Goal: Information Seeking & Learning: Learn about a topic

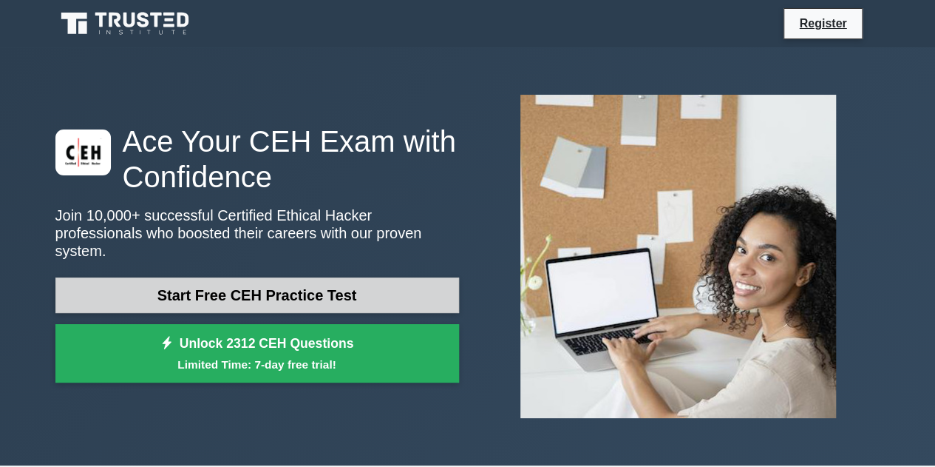
click at [278, 287] on link "Start Free CEH Practice Test" at bounding box center [257, 294] width 404 height 35
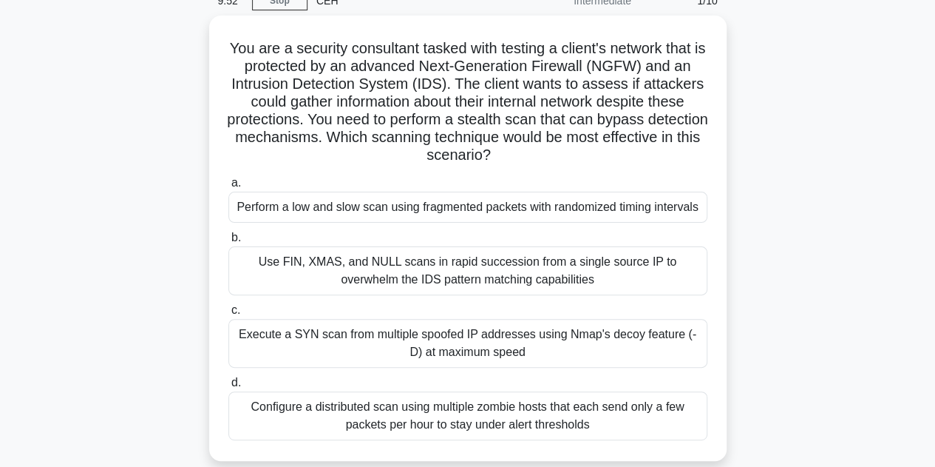
scroll to position [75, 0]
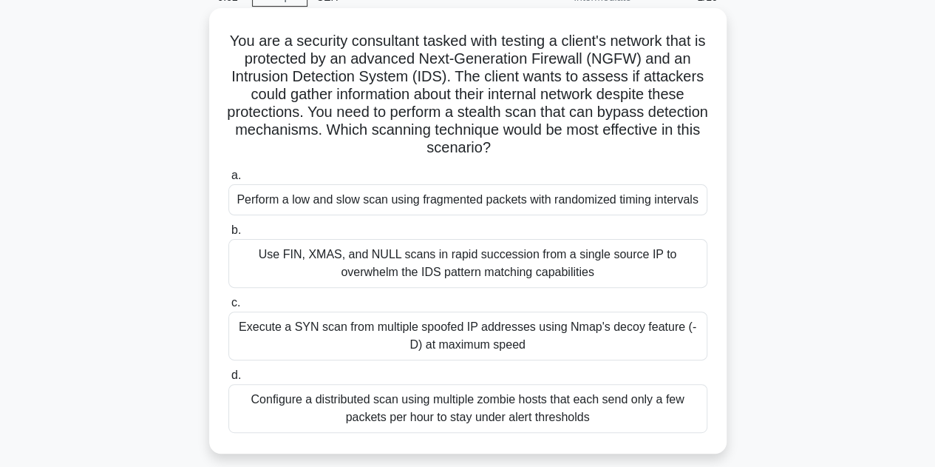
click at [463, 405] on div "Configure a distributed scan using multiple zombie hosts that each send only a …" at bounding box center [467, 408] width 479 height 49
click at [228, 380] on input "d. Configure a distributed scan using multiple zombie hosts that each send only…" at bounding box center [228, 375] width 0 height 10
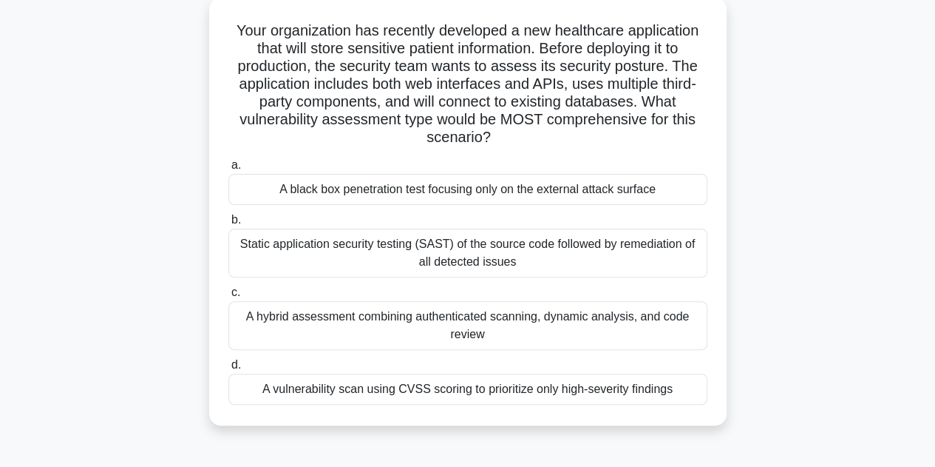
scroll to position [98, 0]
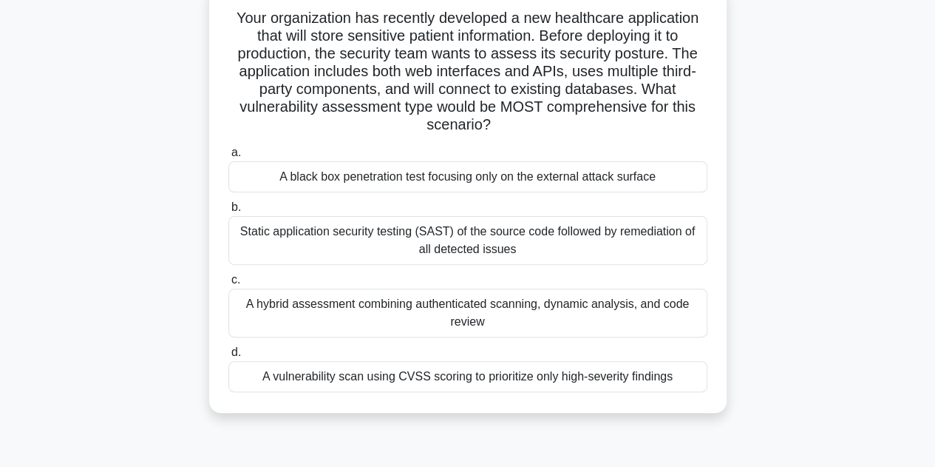
click at [548, 246] on div "Static application security testing (SAST) of the source code followed by remed…" at bounding box center [467, 240] width 479 height 49
click at [228, 212] on input "b. Static application security testing (SAST) of the source code followed by re…" at bounding box center [228, 208] width 0 height 10
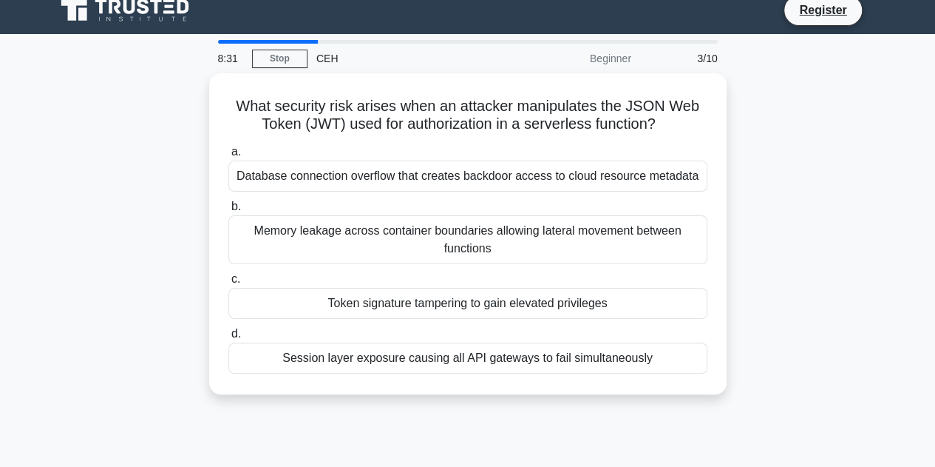
scroll to position [0, 0]
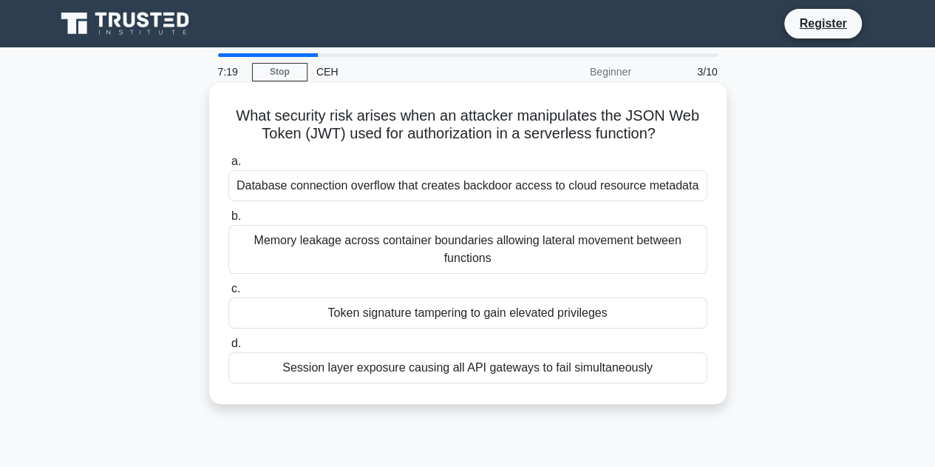
click at [475, 194] on div "Database connection overflow that creates backdoor access to cloud resource met…" at bounding box center [467, 185] width 479 height 31
click at [228, 166] on input "a. Database connection overflow that creates backdoor access to cloud resource …" at bounding box center [228, 162] width 0 height 10
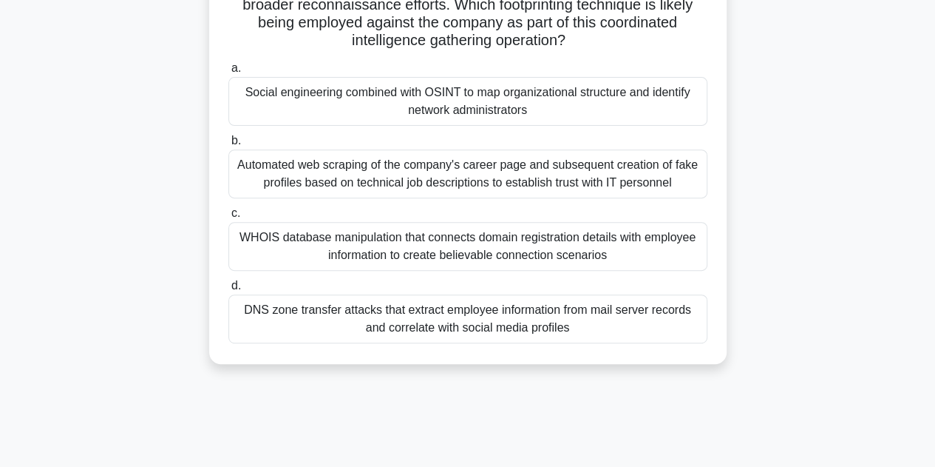
scroll to position [219, 0]
click at [447, 170] on div "Automated web scraping of the company's career page and subsequent creation of …" at bounding box center [467, 172] width 479 height 49
click at [228, 144] on input "b. Automated web scraping of the company's career page and subsequent creation …" at bounding box center [228, 140] width 0 height 10
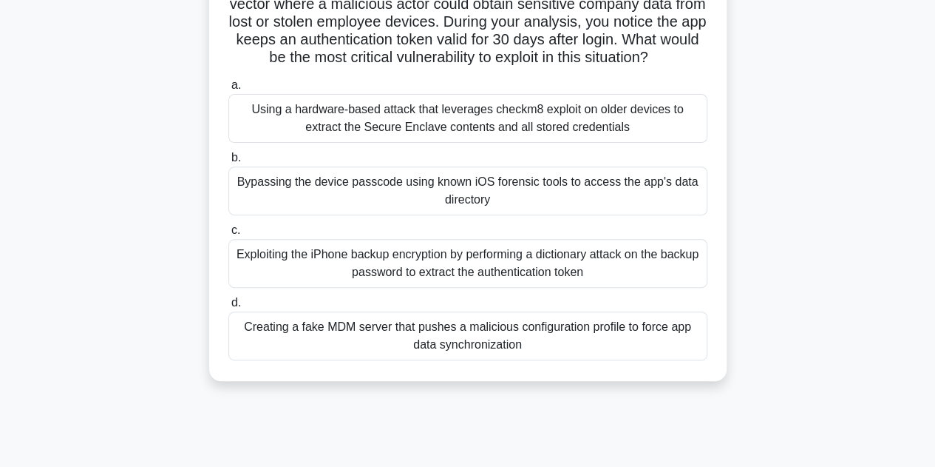
scroll to position [188, 0]
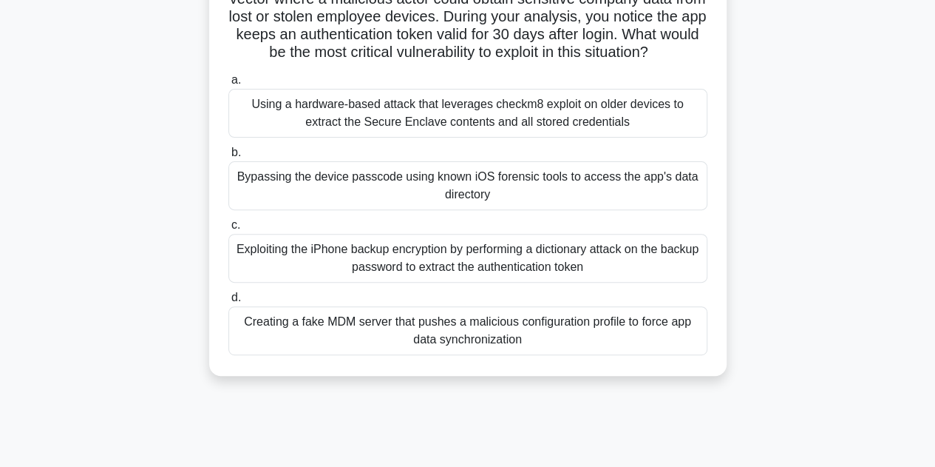
click at [434, 129] on div "Using a hardware-based attack that leverages checkm8 exploit on older devices t…" at bounding box center [467, 113] width 479 height 49
click at [228, 85] on input "a. Using a hardware-based attack that leverages checkm8 exploit on older device…" at bounding box center [228, 80] width 0 height 10
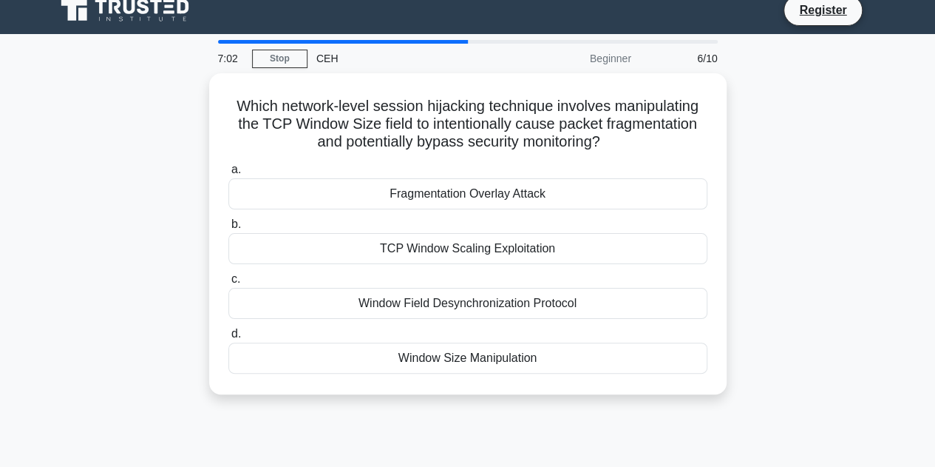
scroll to position [0, 0]
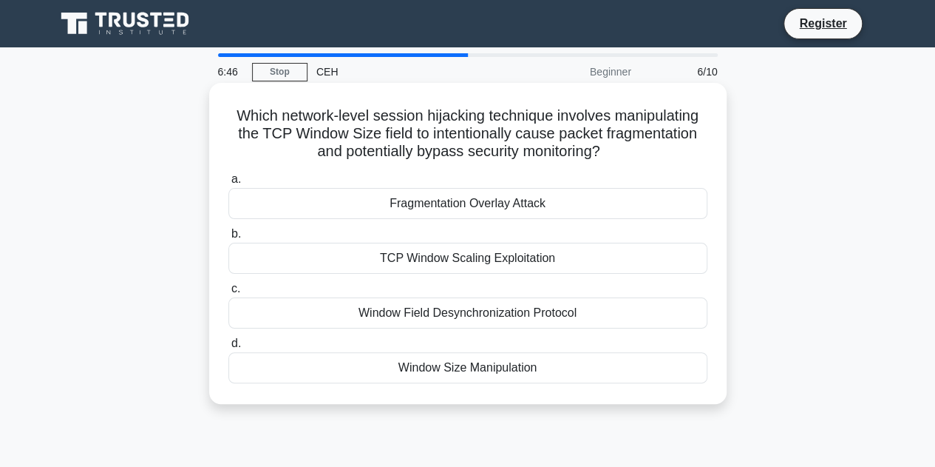
click at [521, 206] on div "Fragmentation Overlay Attack" at bounding box center [467, 203] width 479 height 31
click at [228, 184] on input "a. Fragmentation Overlay Attack" at bounding box center [228, 179] width 0 height 10
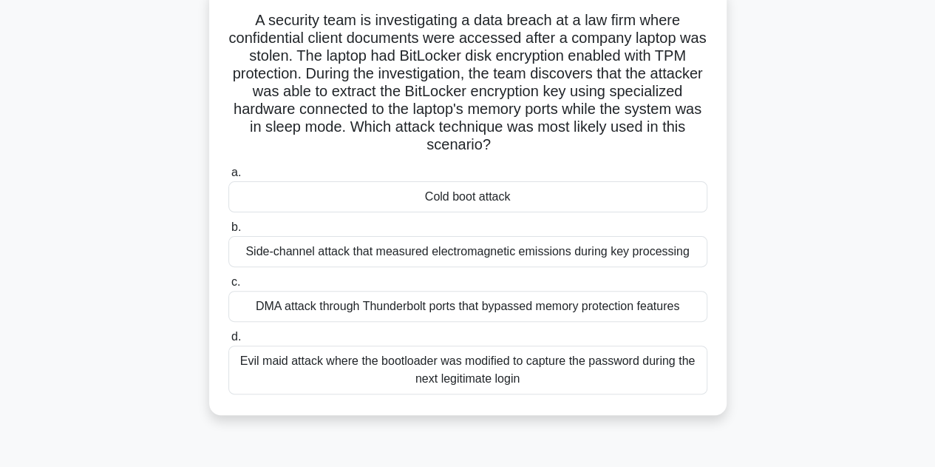
scroll to position [74, 0]
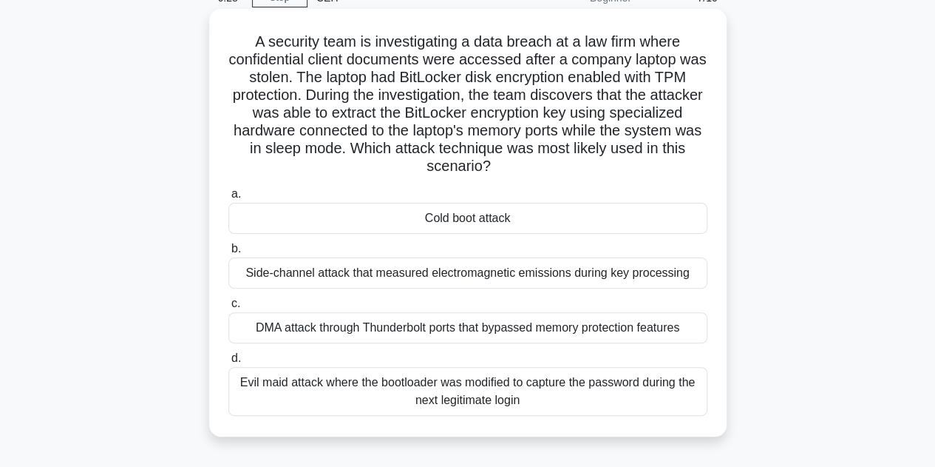
click at [489, 389] on div "Evil maid attack where the bootloader was modified to capture the password duri…" at bounding box center [467, 391] width 479 height 49
click at [228, 363] on input "d. Evil maid attack where the bootloader was modified to capture the password d…" at bounding box center [228, 358] width 0 height 10
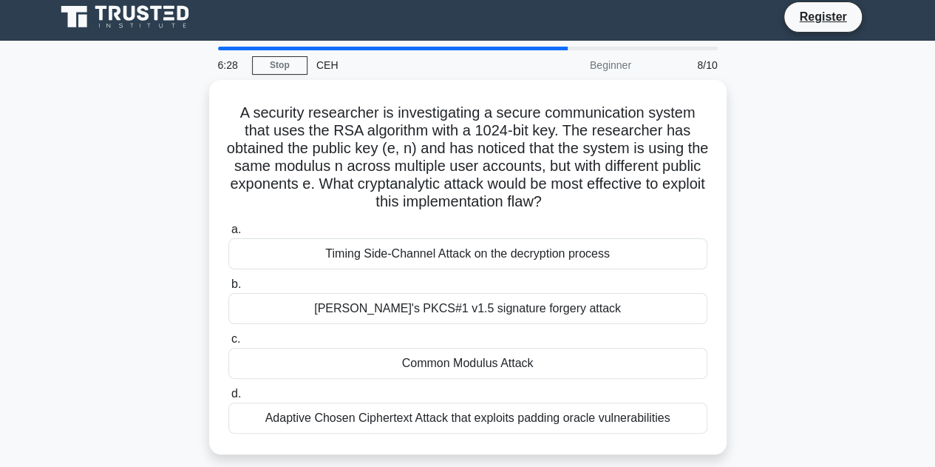
scroll to position [0, 0]
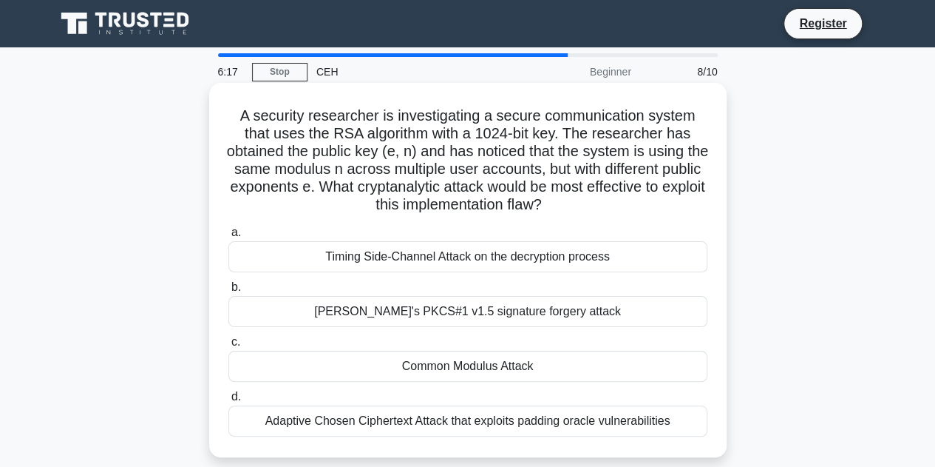
click at [494, 420] on div "Adaptive Chosen Ciphertext Attack that exploits padding oracle vulnerabilities" at bounding box center [467, 420] width 479 height 31
click at [228, 401] on input "d. Adaptive Chosen Ciphertext Attack that exploits padding oracle vulnerabiliti…" at bounding box center [228, 397] width 0 height 10
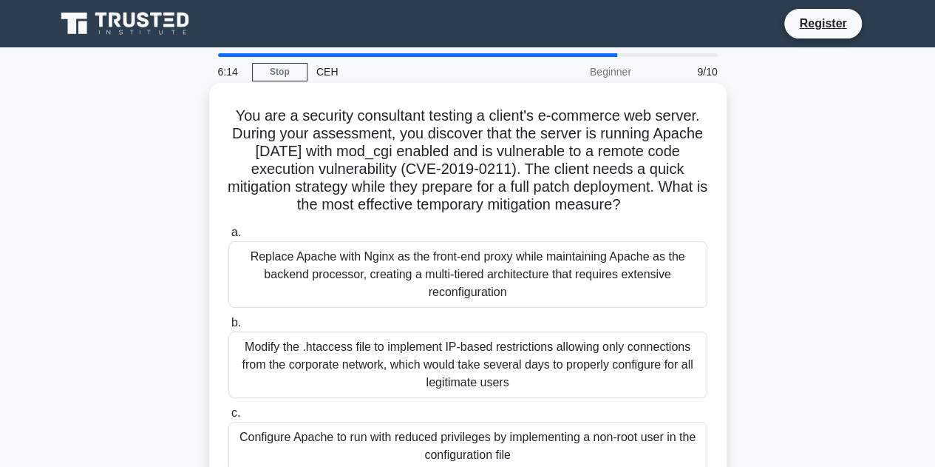
click at [503, 370] on div "Modify the .htaccess file to implement IP-based restrictions allowing only conn…" at bounding box center [467, 364] width 479 height 67
click at [228, 328] on input "b. Modify the .htaccess file to implement IP-based restrictions allowing only c…" at bounding box center [228, 323] width 0 height 10
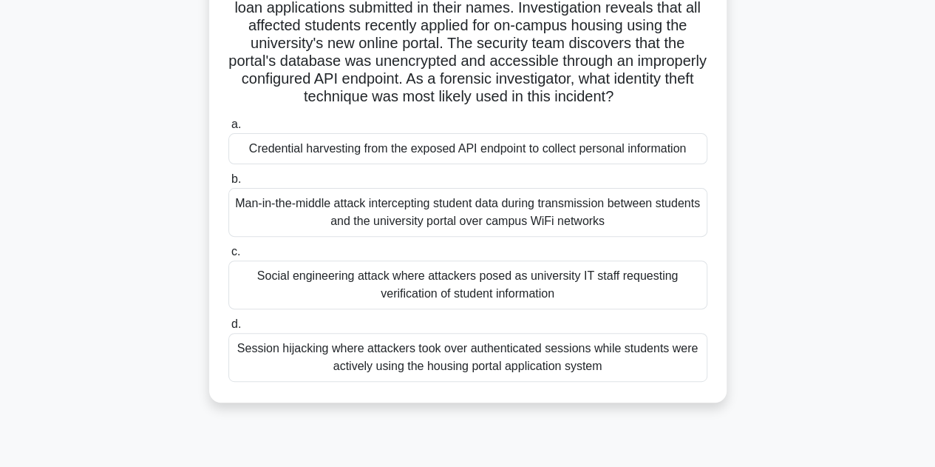
scroll to position [152, 0]
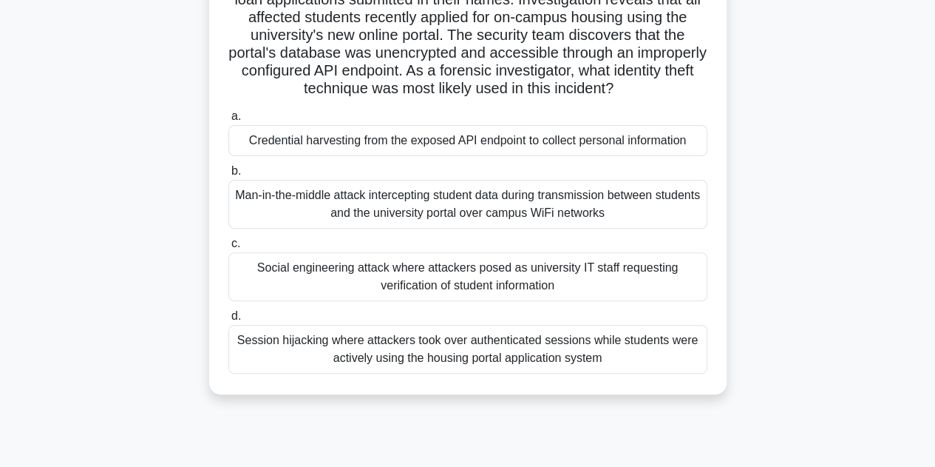
click at [413, 361] on div "Session hijacking where attackers took over authenticated sessions while studen…" at bounding box center [467, 349] width 479 height 49
click at [228, 321] on input "d. Session hijacking where attackers took over authenticated sessions while stu…" at bounding box center [228, 316] width 0 height 10
